Goal: Transaction & Acquisition: Purchase product/service

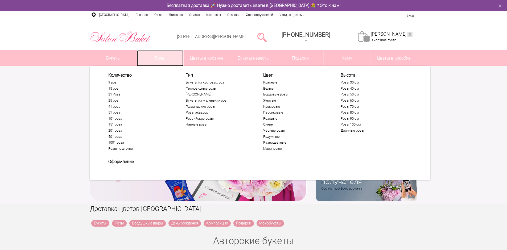
click at [160, 58] on link "Розы" at bounding box center [160, 58] width 47 height 16
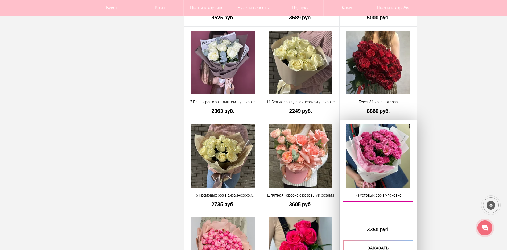
scroll to position [1198, 0]
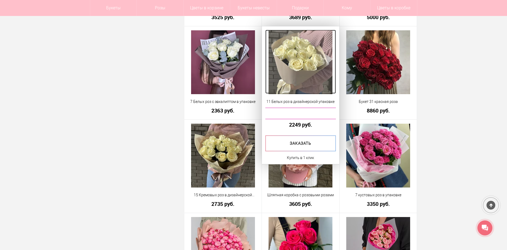
click at [313, 72] on img at bounding box center [301, 62] width 64 height 64
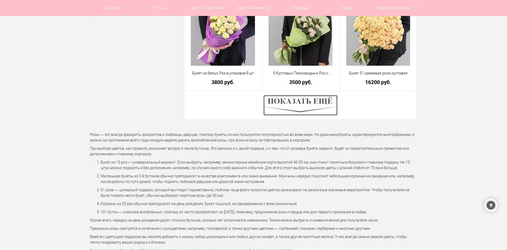
scroll to position [1507, 0]
click at [311, 101] on img at bounding box center [301, 105] width 74 height 20
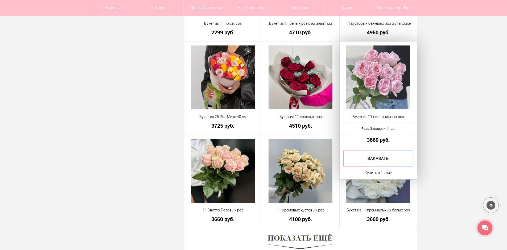
scroll to position [3024, 0]
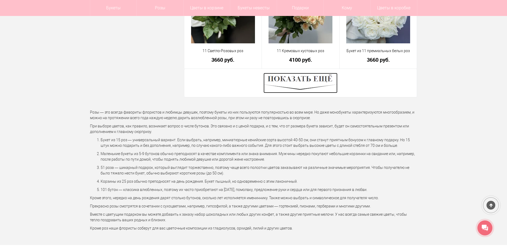
click at [311, 81] on img at bounding box center [301, 83] width 74 height 20
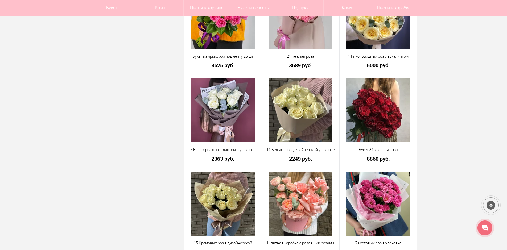
scroll to position [1161, 0]
